Goal: Check status: Check status

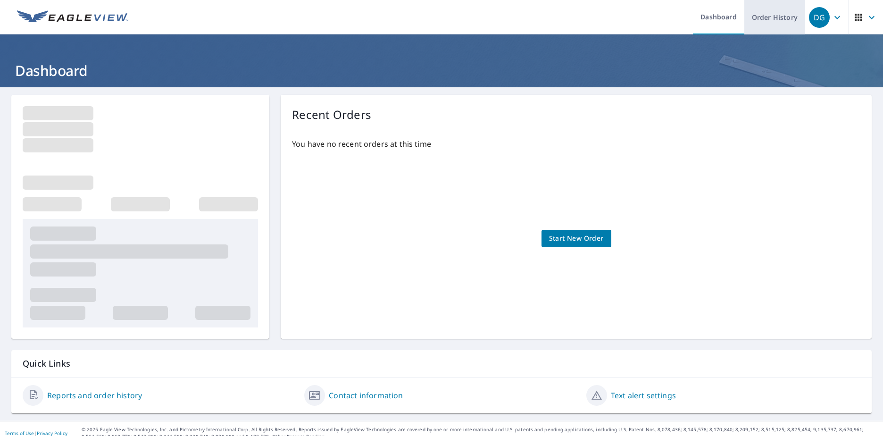
click at [759, 23] on link "Order History" at bounding box center [775, 17] width 61 height 34
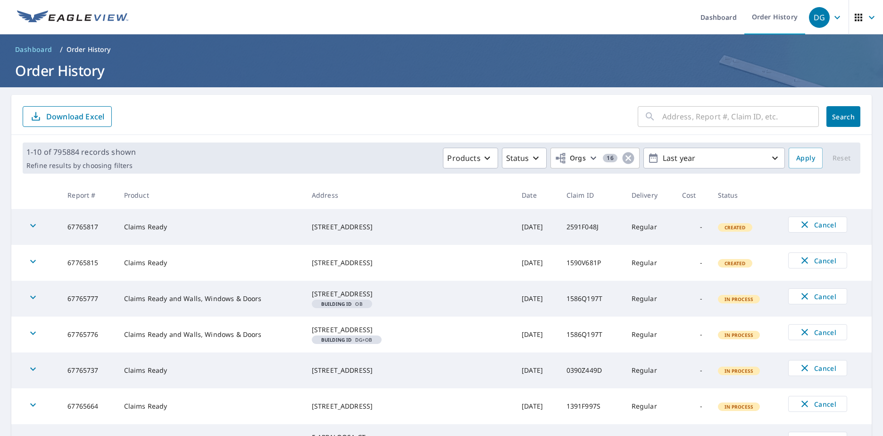
click at [652, 121] on div "​" at bounding box center [728, 116] width 181 height 21
paste input "11-91H1-49Z"
click at [686, 120] on input "11-91H1-49Z" at bounding box center [731, 116] width 139 height 26
click at [666, 119] on input "11-91H149Z" at bounding box center [731, 116] width 139 height 26
type input "1191H149Z"
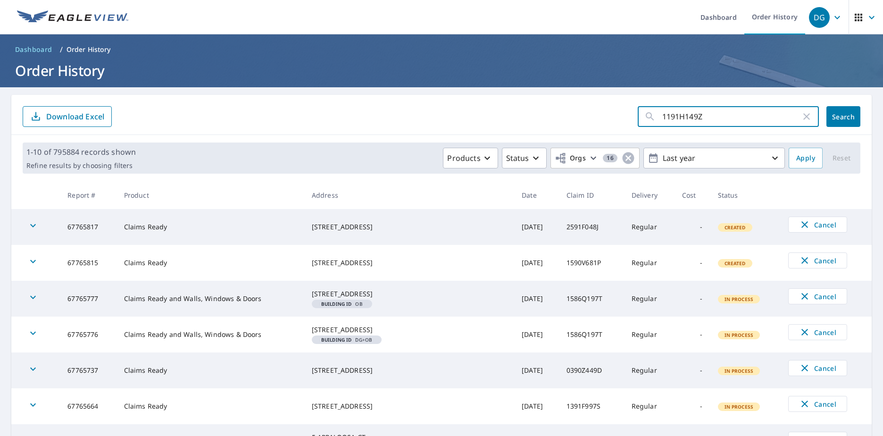
click at [839, 115] on span "Search" at bounding box center [843, 116] width 19 height 9
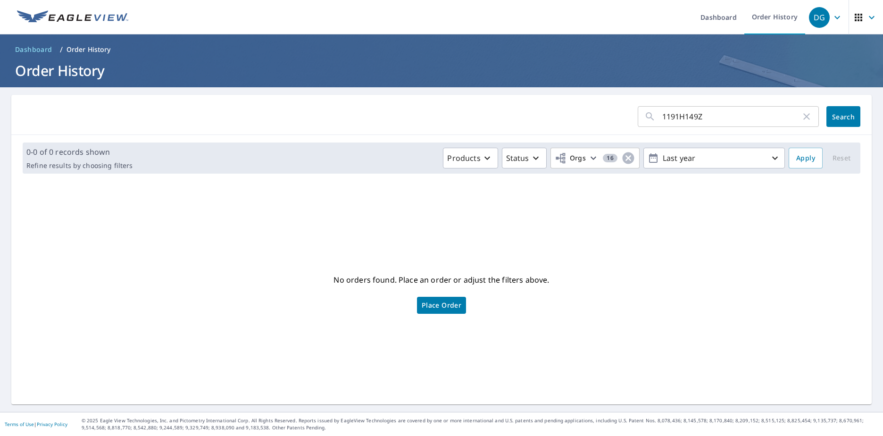
click at [839, 117] on span "Search" at bounding box center [843, 116] width 19 height 9
click at [841, 121] on span "Search" at bounding box center [843, 116] width 19 height 9
click at [845, 111] on button "Search" at bounding box center [844, 116] width 34 height 21
click at [834, 120] on span "Search" at bounding box center [843, 116] width 19 height 9
click at [827, 115] on button "Search" at bounding box center [844, 116] width 34 height 21
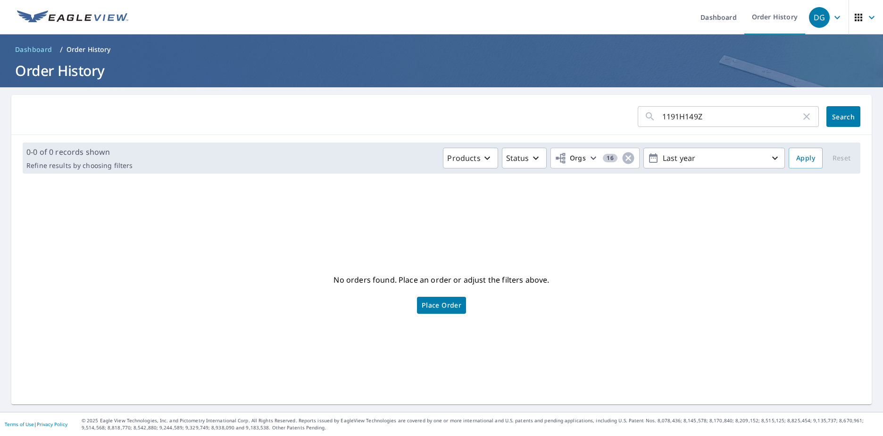
click at [751, 121] on input "1191H149Z" at bounding box center [731, 116] width 139 height 26
click at [840, 116] on span "Search" at bounding box center [843, 116] width 19 height 9
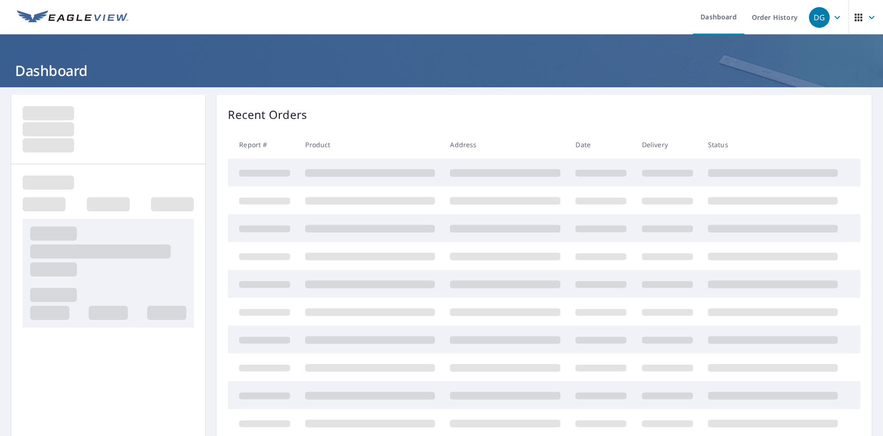
click at [760, 19] on link "Order History" at bounding box center [775, 17] width 61 height 34
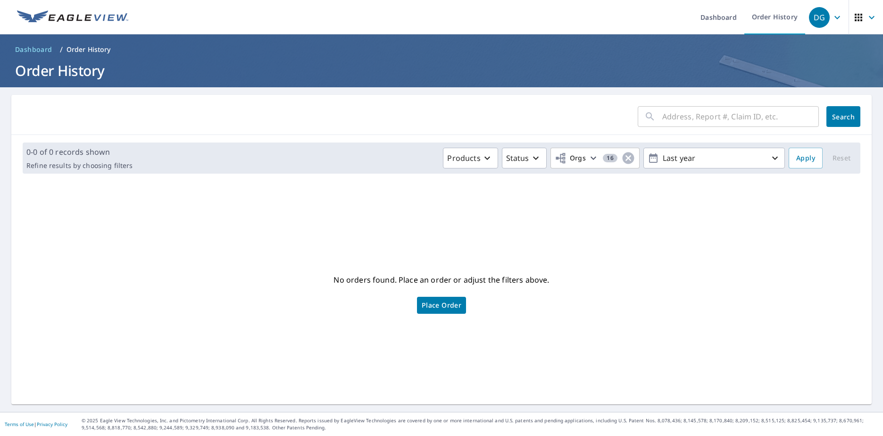
click at [670, 113] on input "text" at bounding box center [740, 116] width 157 height 26
paste input "11-91H1-49Z"
click at [689, 114] on input "11-91H1-49Z" at bounding box center [731, 116] width 139 height 26
click at [668, 117] on input "11-91H149Z" at bounding box center [731, 116] width 139 height 26
type input "1191H149Z"
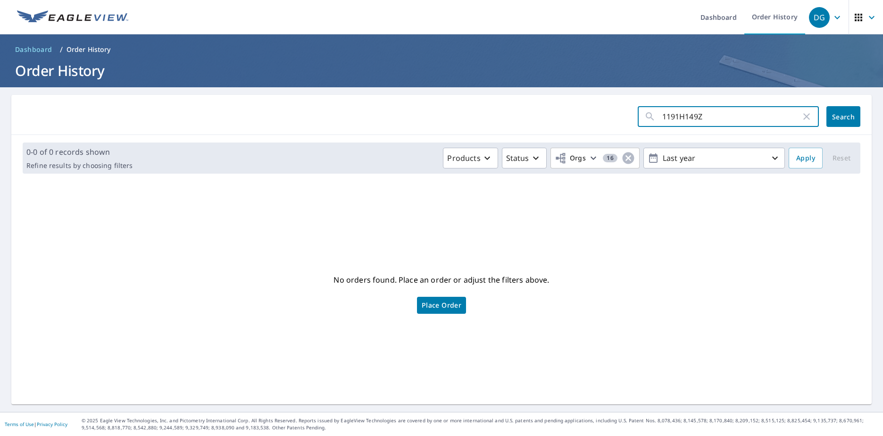
click at [842, 120] on button "Search" at bounding box center [844, 116] width 34 height 21
